Goal: Task Accomplishment & Management: Use online tool/utility

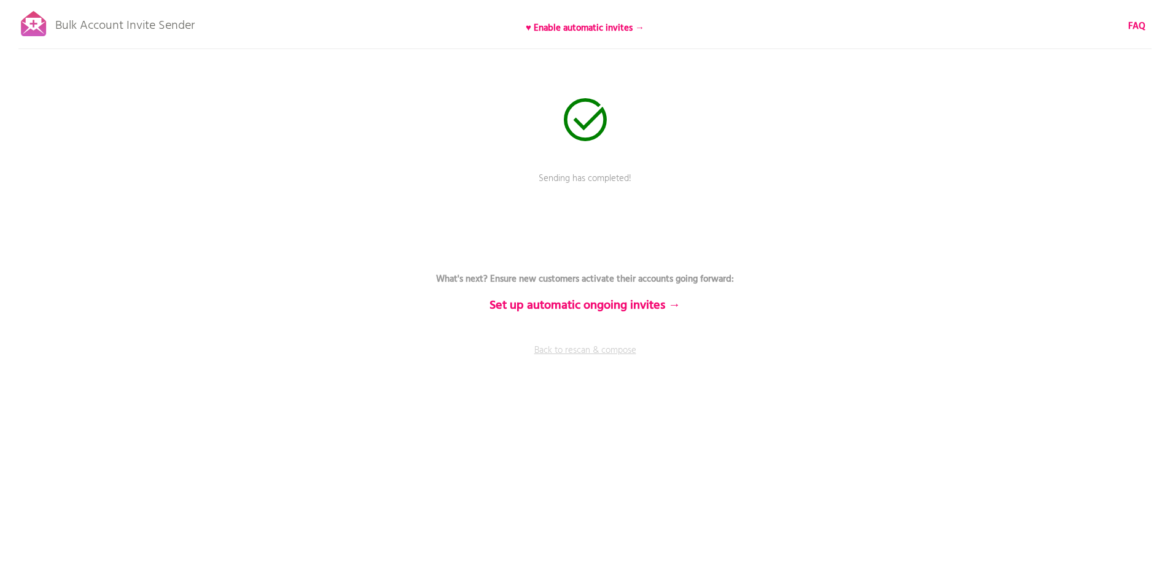
click at [606, 355] on link "Back to rescan & compose" at bounding box center [585, 359] width 369 height 31
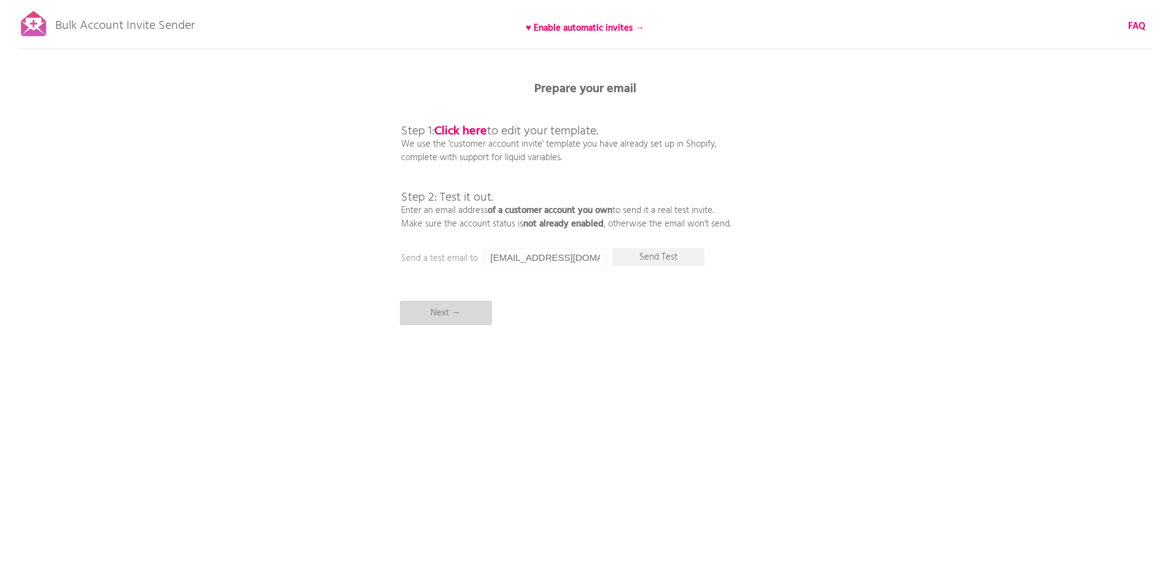
click at [447, 307] on p "Next →" at bounding box center [446, 313] width 92 height 25
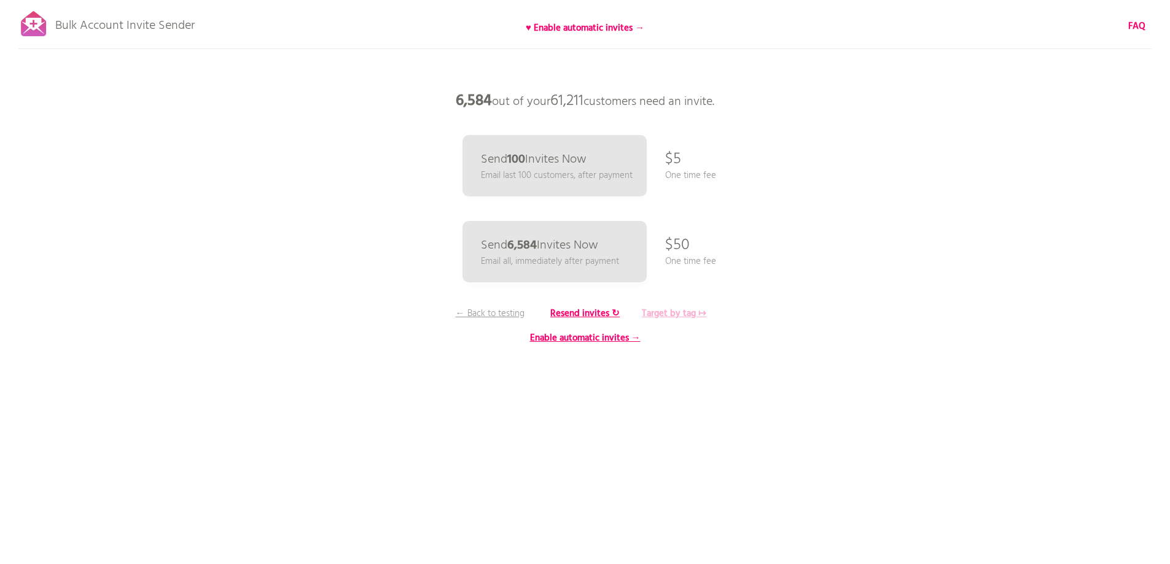
click at [655, 311] on b "Target by tag ↦" at bounding box center [674, 313] width 64 height 15
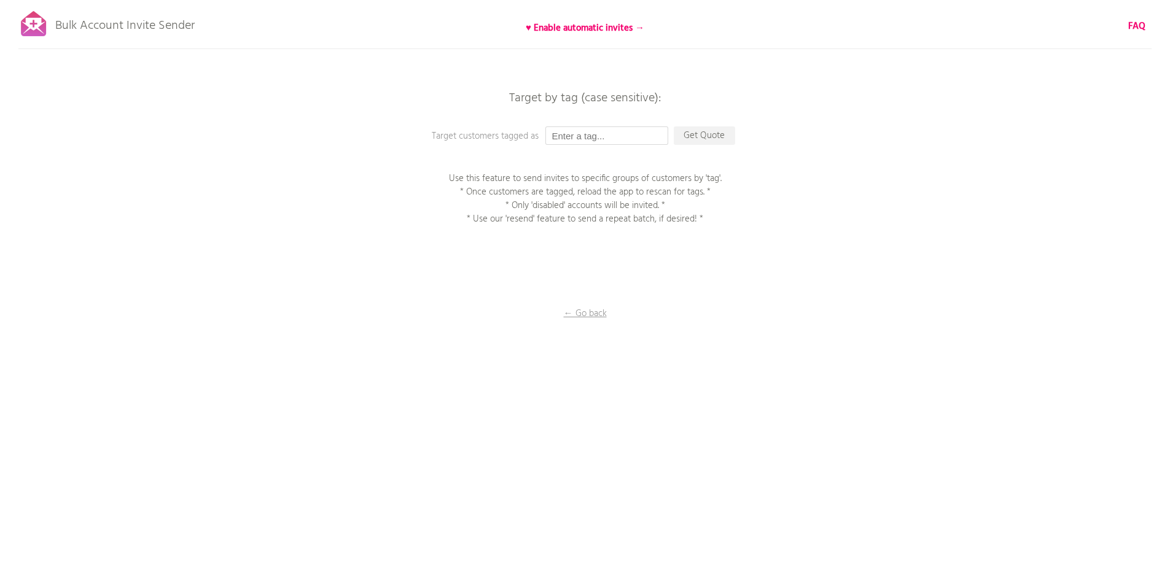
click at [575, 139] on input "text" at bounding box center [606, 136] width 123 height 18
type input "P1EE"
click at [711, 135] on p "Get Quote" at bounding box center [704, 136] width 61 height 18
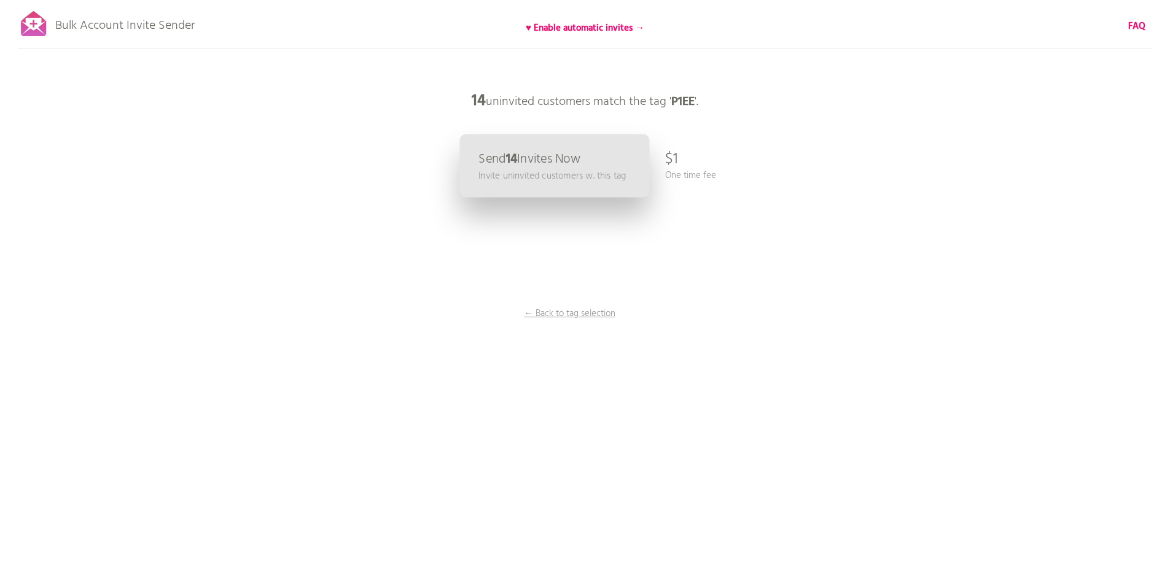
click at [553, 174] on p "Invite uninvited customers w. this tag" at bounding box center [551, 176] width 147 height 14
